Goal: Entertainment & Leisure: Consume media (video, audio)

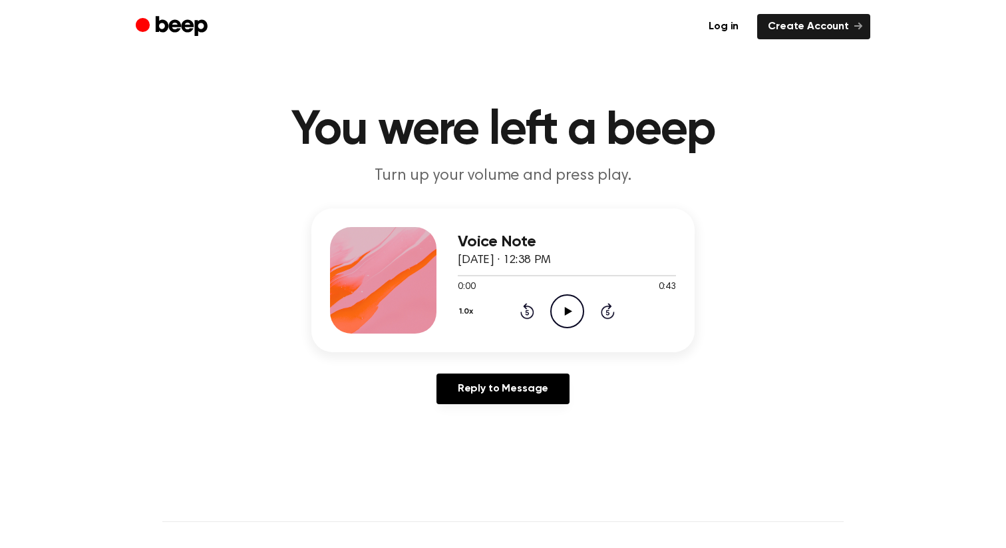
click at [550, 298] on icon "Play Audio" at bounding box center [567, 311] width 34 height 34
click at [569, 315] on icon "Play Audio" at bounding box center [567, 311] width 34 height 34
click at [562, 297] on icon "Play Audio" at bounding box center [567, 311] width 34 height 34
